Goal: Book appointment/travel/reservation

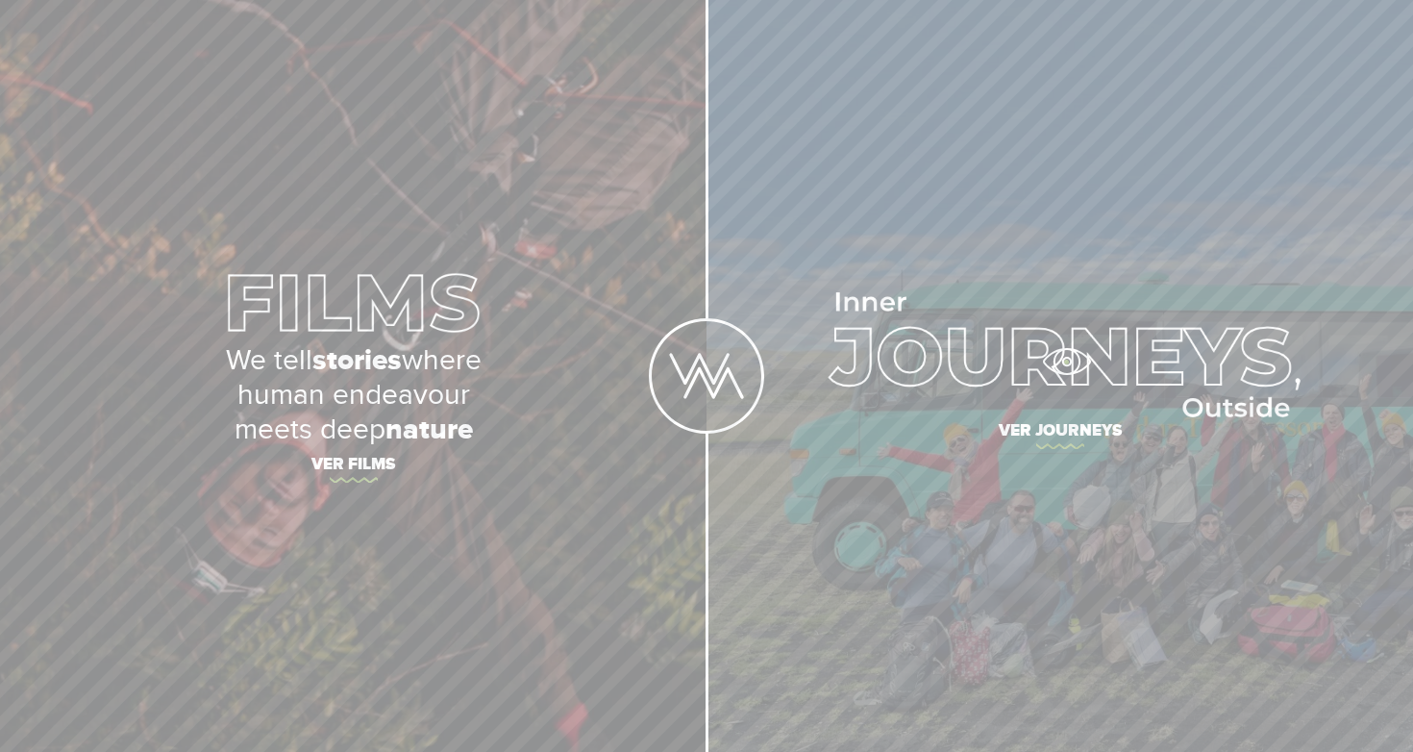
click at [1066, 361] on img at bounding box center [1060, 354] width 482 height 125
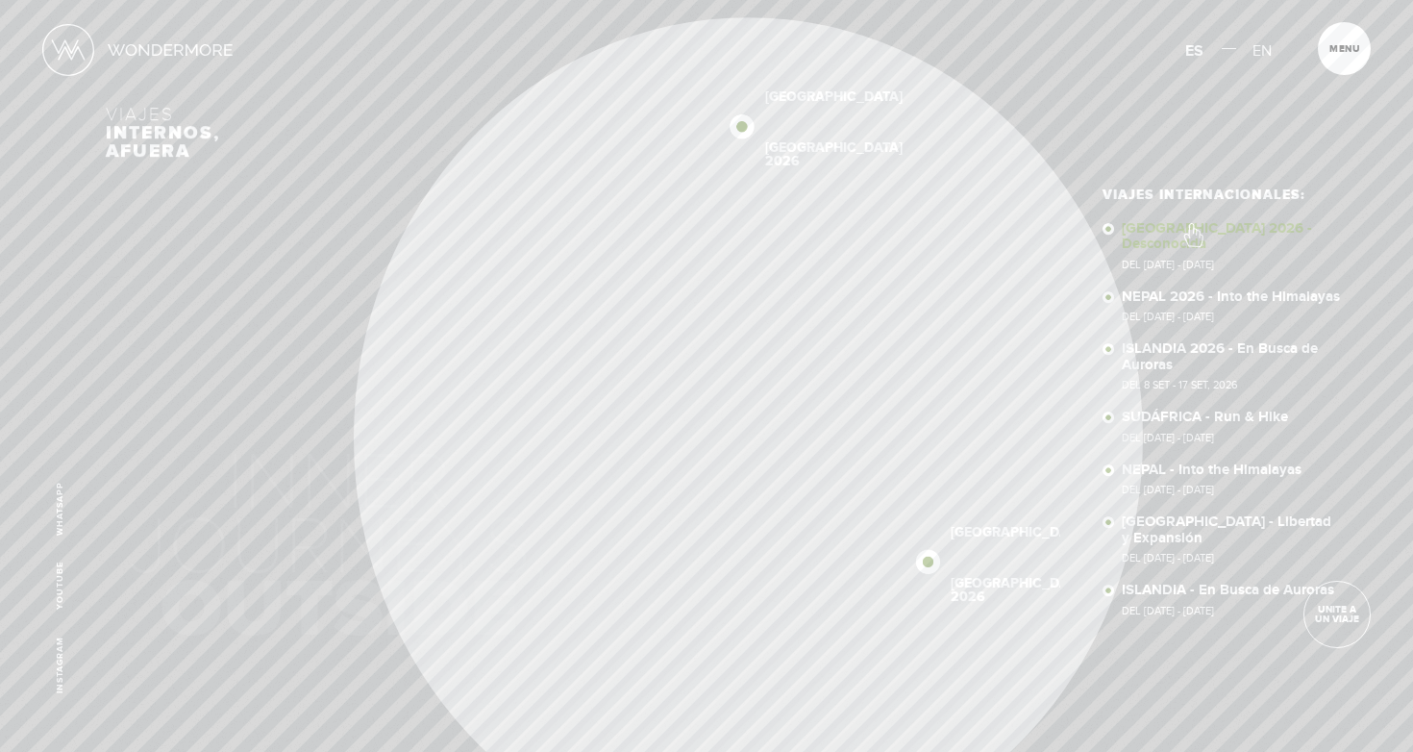
scroll to position [1, 0]
click at [1192, 225] on link "SUDÁFRICA 2026 - Desconocida Del 16 - 29 OCT 2026" at bounding box center [1232, 244] width 221 height 49
click at [1210, 288] on link "NEPAL 2026 - Into the Himalayas Del 11 - 23 NOV 2026" at bounding box center [1232, 305] width 221 height 34
click at [1175, 340] on link "ISLANDIA 2026 - En Busca de Auroras Del 8 SET - 17 SET, 2026" at bounding box center [1232, 364] width 221 height 49
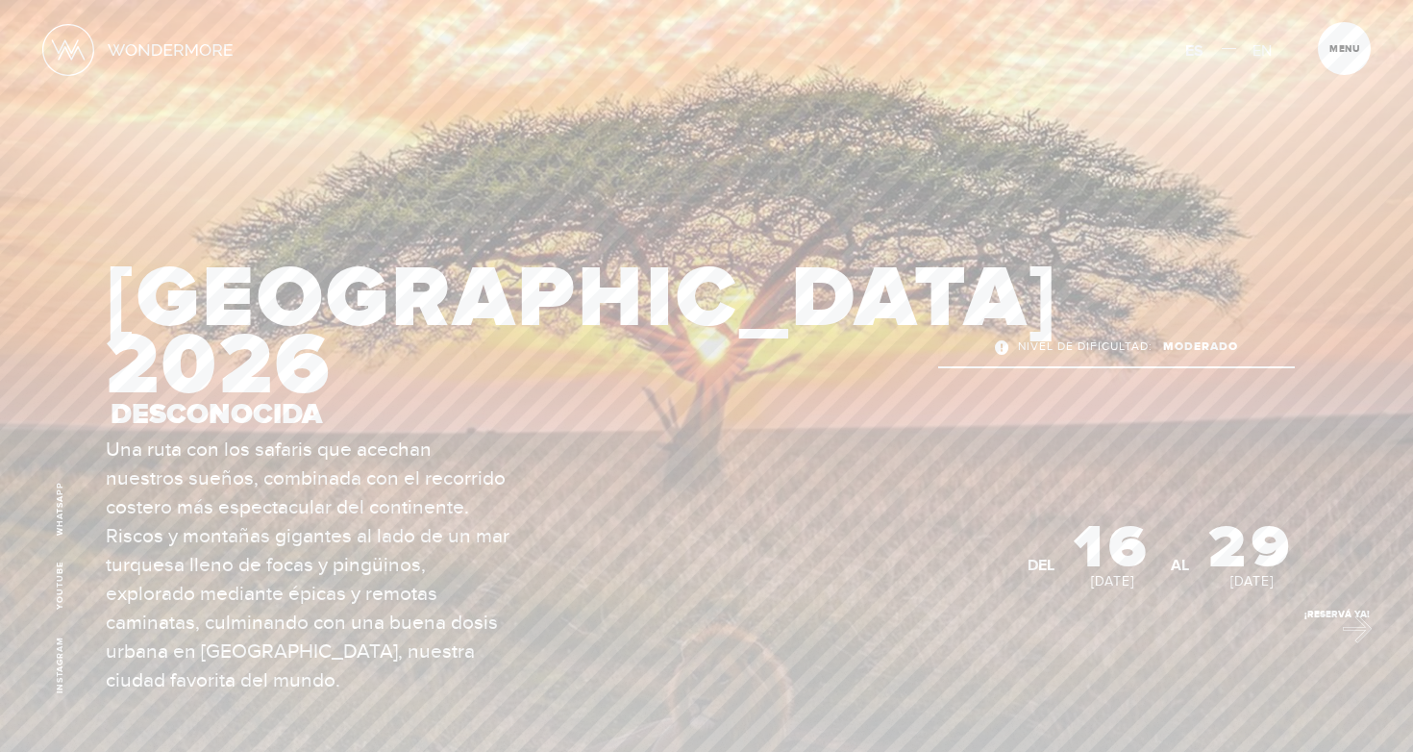
click at [1347, 624] on link "¡Reservá Ya!" at bounding box center [1336, 614] width 67 height 67
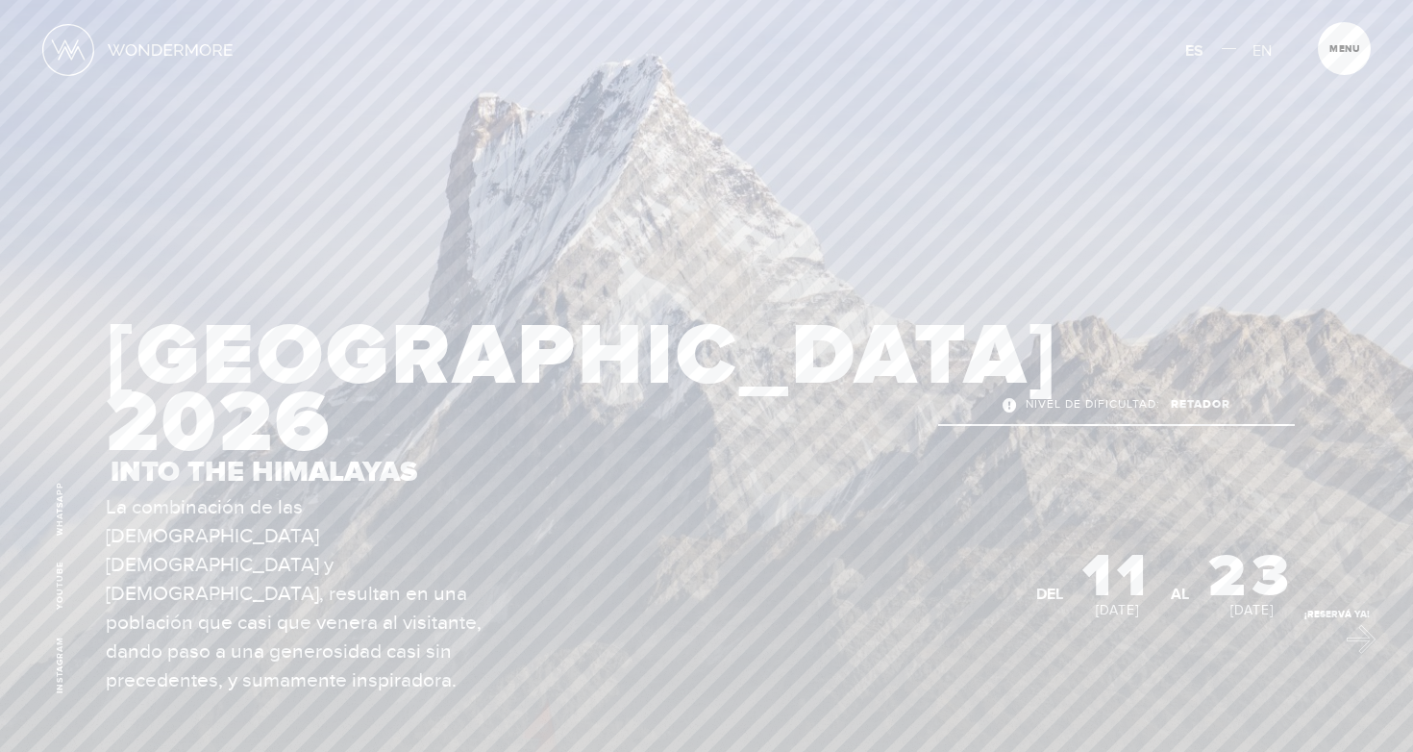
click at [1351, 634] on link "¡Reservá Ya!" at bounding box center [1336, 614] width 67 height 67
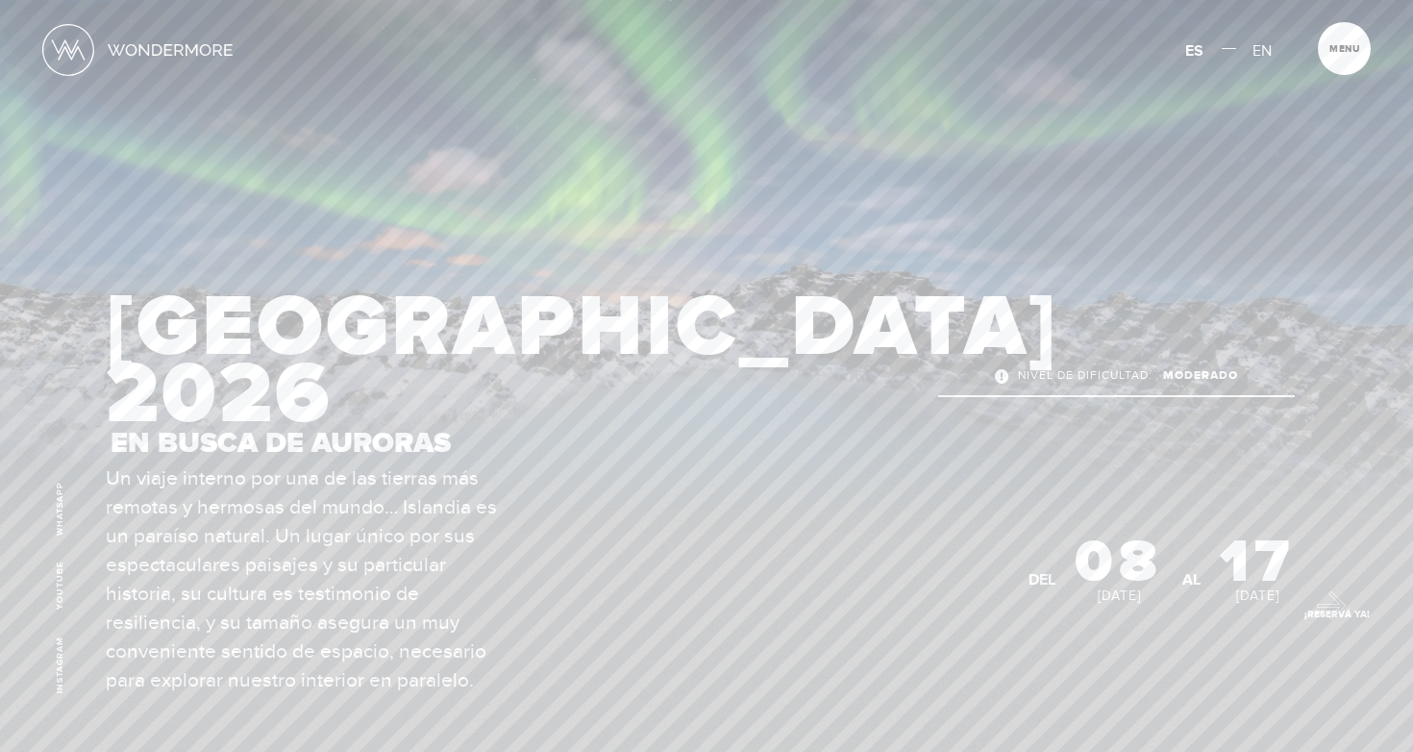
click at [1322, 601] on link "¡Reservá Ya!" at bounding box center [1336, 614] width 67 height 67
